Goal: Transaction & Acquisition: Purchase product/service

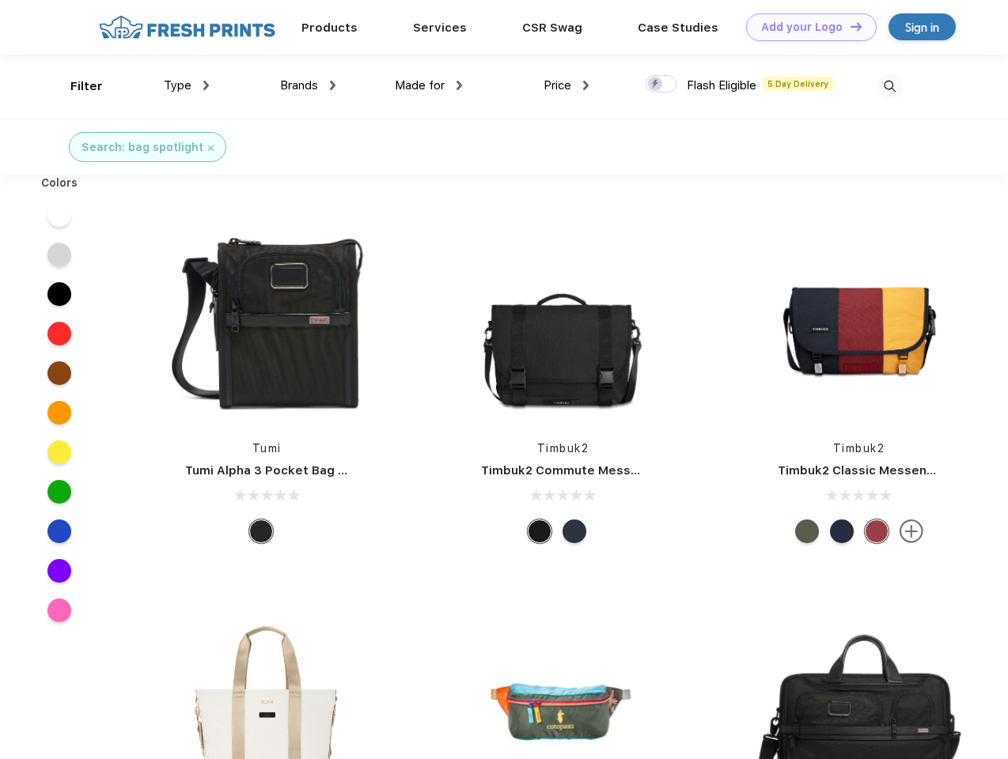
scroll to position [1, 0]
click at [805, 27] on link "Add your Logo Design Tool" at bounding box center [811, 27] width 131 height 28
click at [0, 0] on div "Design Tool" at bounding box center [0, 0] width 0 height 0
click at [849, 26] on link "Add your Logo Design Tool" at bounding box center [811, 27] width 131 height 28
click at [76, 86] on div "Filter" at bounding box center [86, 87] width 32 height 18
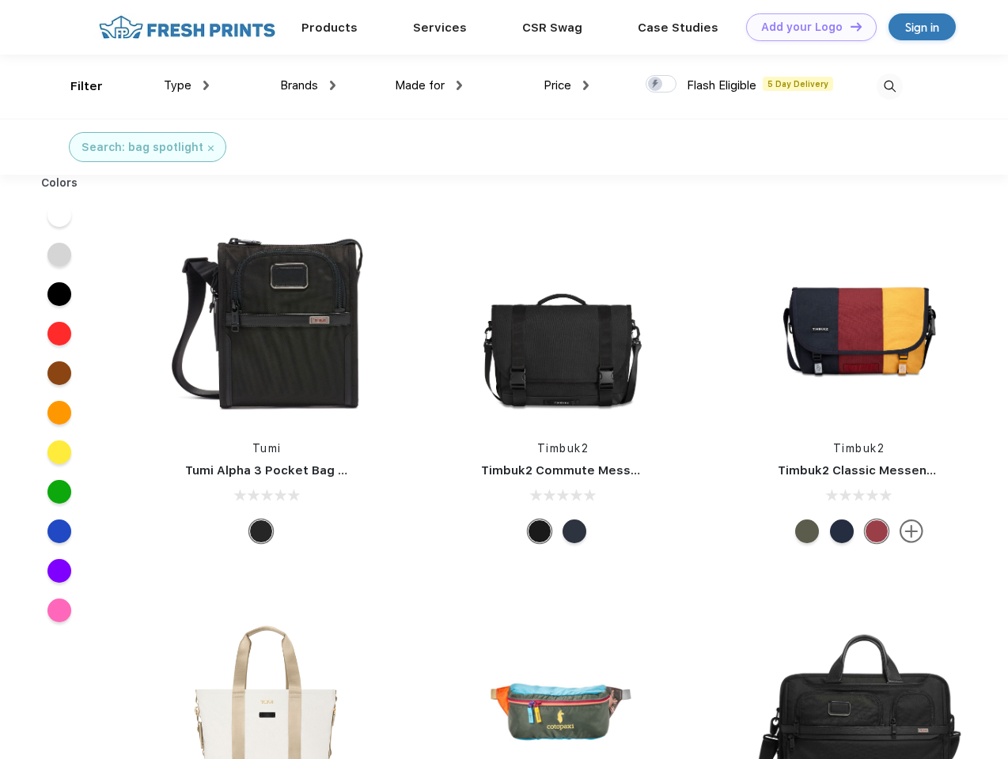
click at [187, 85] on span "Type" at bounding box center [178, 85] width 28 height 14
click at [308, 85] on span "Brands" at bounding box center [299, 85] width 38 height 14
click at [429, 85] on span "Made for" at bounding box center [420, 85] width 50 height 14
click at [566, 85] on span "Price" at bounding box center [557, 85] width 28 height 14
click at [661, 85] on div at bounding box center [661, 83] width 31 height 17
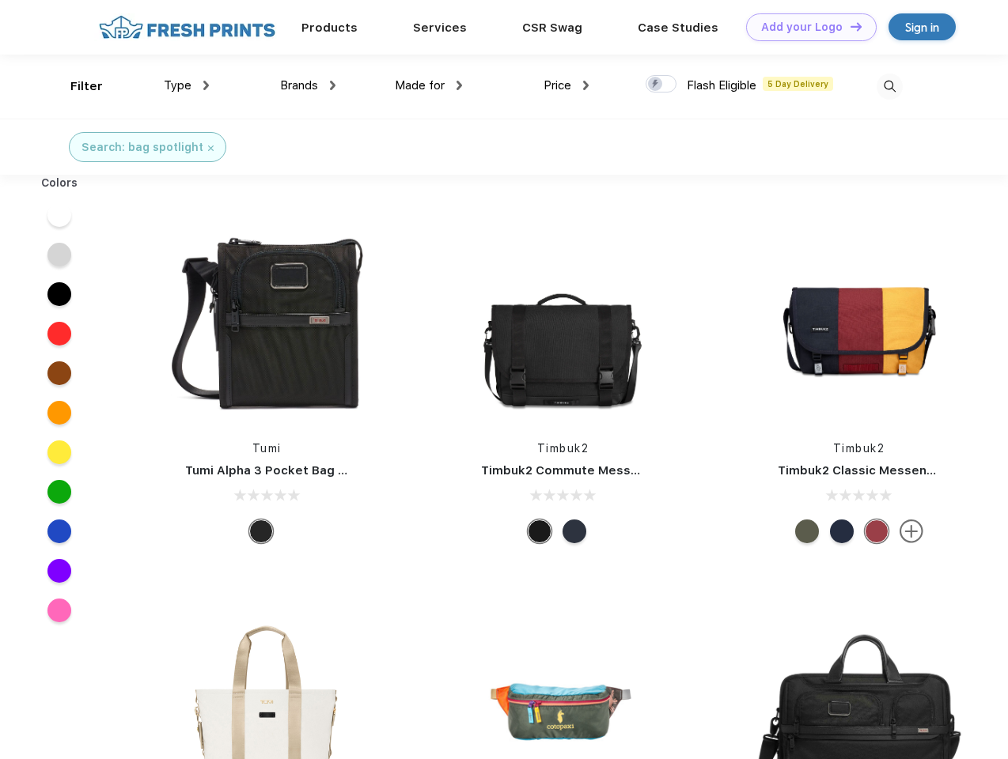
click at [656, 85] on input "checkbox" at bounding box center [651, 79] width 10 height 10
click at [889, 86] on img at bounding box center [890, 87] width 26 height 26
